Goal: Find specific page/section: Find specific page/section

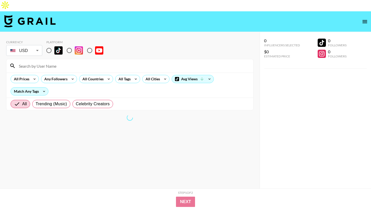
click at [67, 45] on input "radio" at bounding box center [69, 50] width 11 height 11
radio input "true"
click at [47, 45] on input "radio" at bounding box center [49, 50] width 11 height 11
radio input "true"
click at [55, 62] on input at bounding box center [133, 66] width 234 height 8
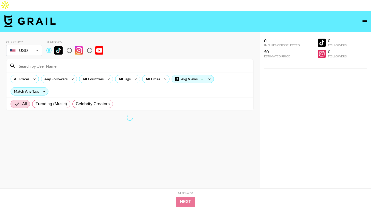
paste input "rosemaryretro"
type input "rosemaryretro"
click at [55, 62] on input "rosemaryretro" at bounding box center [133, 66] width 234 height 8
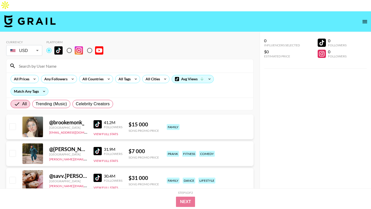
click at [42, 62] on input at bounding box center [133, 66] width 234 height 8
paste input "rosemaryretro"
type input "rosemaryretro"
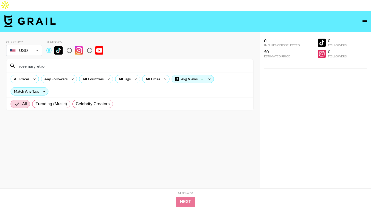
click at [42, 62] on input "rosemaryretro" at bounding box center [133, 66] width 234 height 8
